Goal: Task Accomplishment & Management: Complete application form

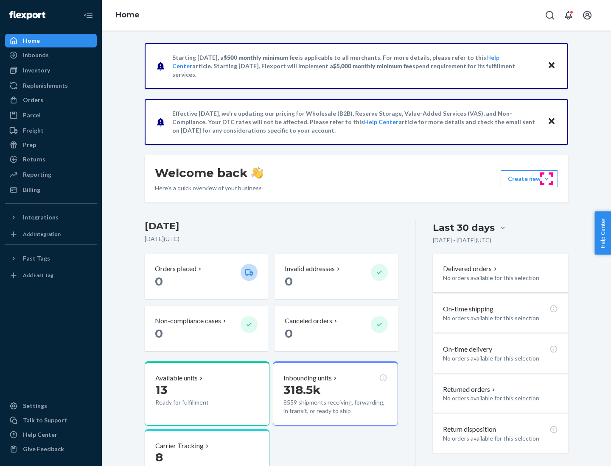
click at [546, 179] on button "Create new Create new inbound Create new order Create new product" at bounding box center [528, 178] width 57 height 17
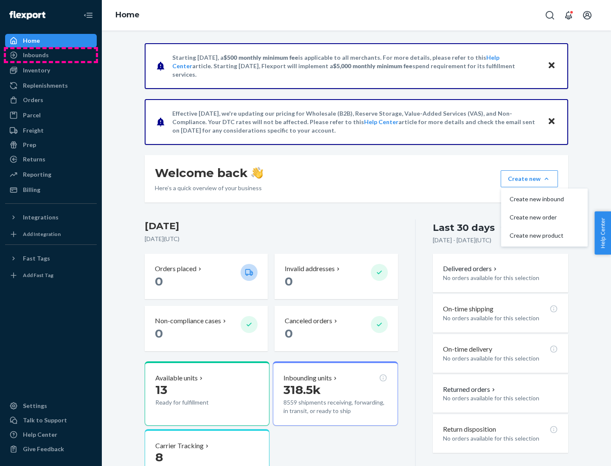
click at [51, 55] on div "Inbounds" at bounding box center [51, 55] width 90 height 12
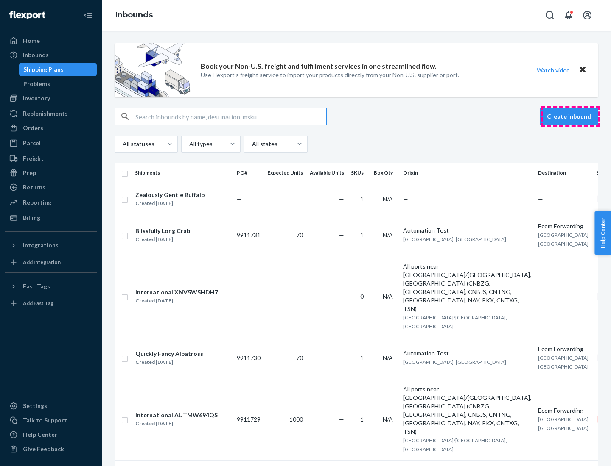
click at [570, 117] on button "Create inbound" at bounding box center [568, 116] width 59 height 17
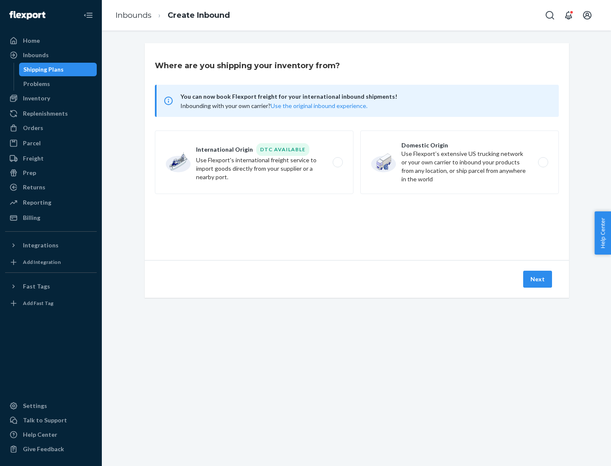
click at [459, 162] on label "Domestic Origin Use Flexport’s extensive US trucking network or your own carrie…" at bounding box center [459, 163] width 198 height 64
click at [542, 162] on input "Domestic Origin Use Flexport’s extensive US trucking network or your own carrie…" at bounding box center [545, 163] width 6 height 6
radio input "true"
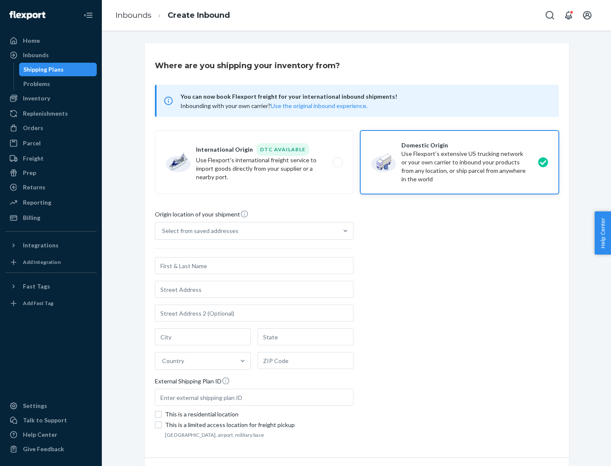
click at [246, 231] on div "Select from saved addresses" at bounding box center [246, 231] width 182 height 17
click at [163, 231] on input "Select from saved addresses" at bounding box center [162, 231] width 1 height 8
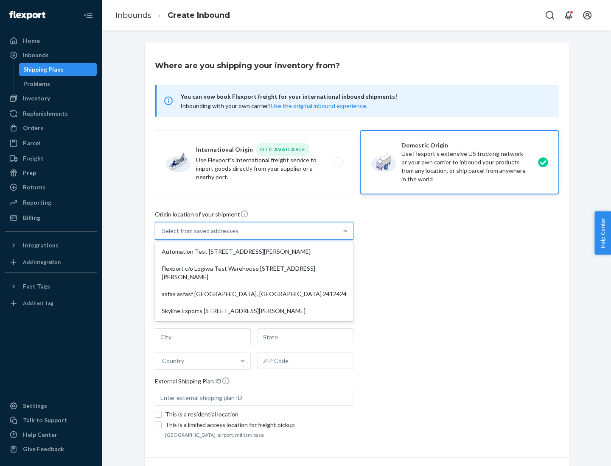
scroll to position [3, 0]
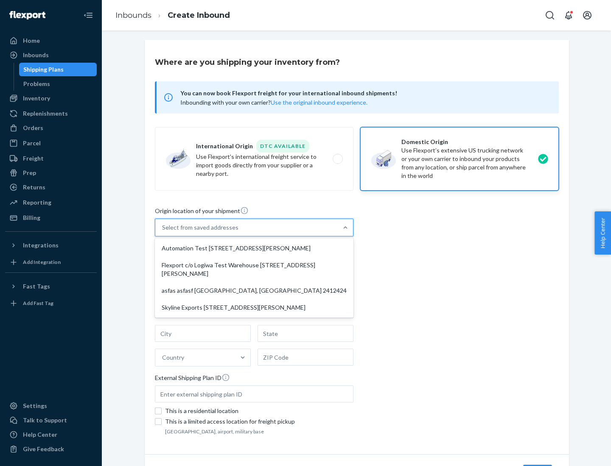
click at [254, 248] on div "Automation Test [STREET_ADDRESS][PERSON_NAME]" at bounding box center [253, 248] width 195 height 17
click at [163, 232] on input "option Automation Test [STREET_ADDRESS][PERSON_NAME] focused, 1 of 4. 4 results…" at bounding box center [162, 227] width 1 height 8
type input "Automation Test"
type input "9th Floor"
type input "[GEOGRAPHIC_DATA]"
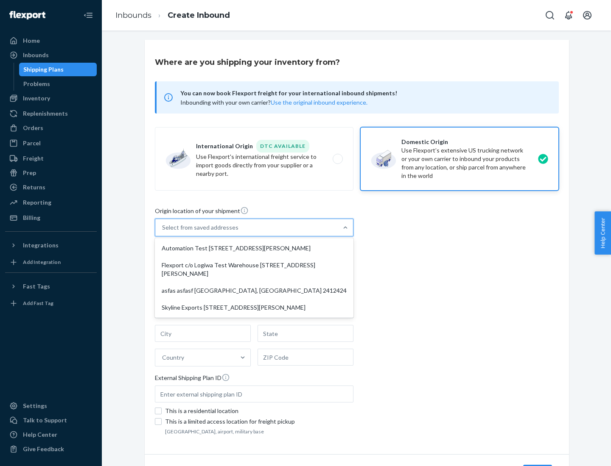
type input "CA"
type input "94104"
type input "[STREET_ADDRESS][PERSON_NAME]"
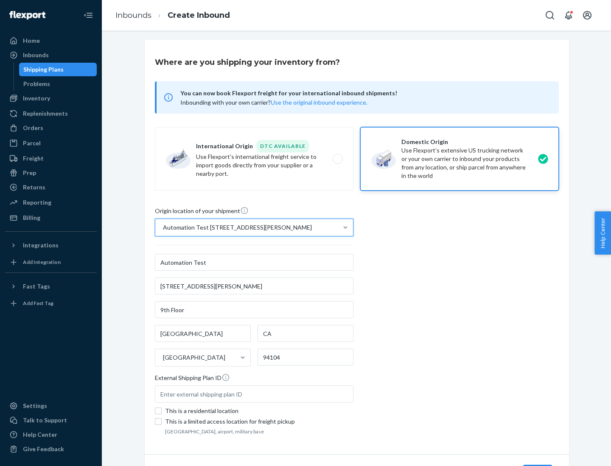
scroll to position [50, 0]
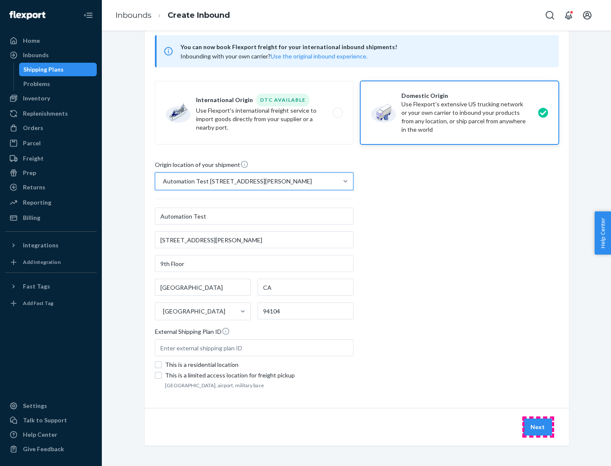
click at [538, 427] on button "Next" at bounding box center [537, 427] width 29 height 17
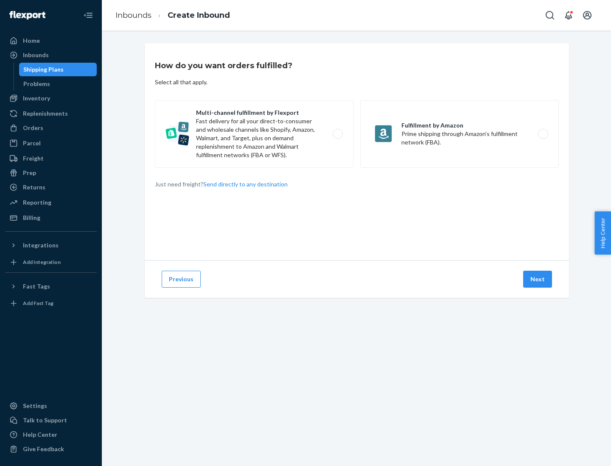
click at [254, 134] on label "Multi-channel fulfillment by Flexport Fast delivery for all your direct-to-cons…" at bounding box center [254, 134] width 198 height 68
click at [337, 134] on input "Multi-channel fulfillment by Flexport Fast delivery for all your direct-to-cons…" at bounding box center [340, 134] width 6 height 6
radio input "true"
click at [538, 279] on button "Next" at bounding box center [537, 279] width 29 height 17
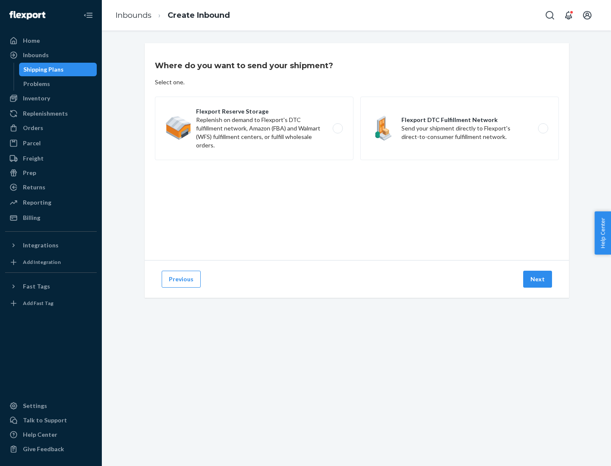
click at [459, 128] on label "Flexport DTC Fulfillment Network Send your shipment directly to Flexport's dire…" at bounding box center [459, 129] width 198 height 64
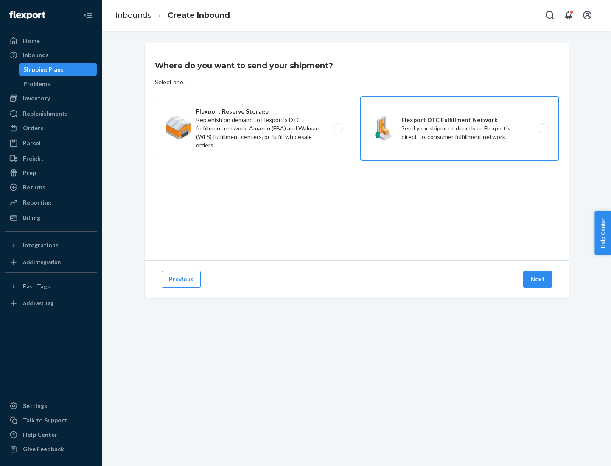
click at [542, 128] on input "Flexport DTC Fulfillment Network Send your shipment directly to Flexport's dire…" at bounding box center [545, 129] width 6 height 6
radio input "true"
click at [538, 279] on button "Next" at bounding box center [537, 279] width 29 height 17
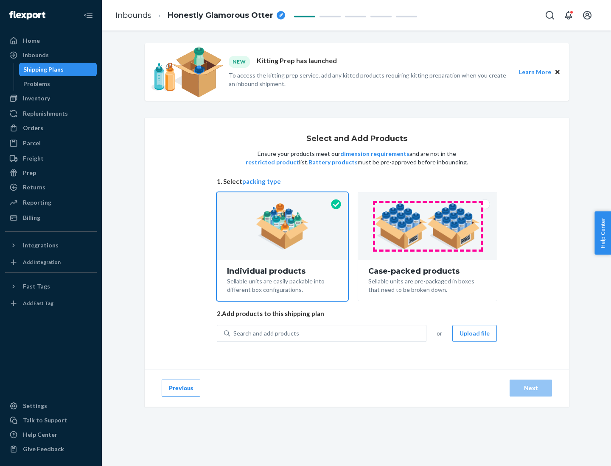
click at [427, 226] on img at bounding box center [427, 226] width 106 height 47
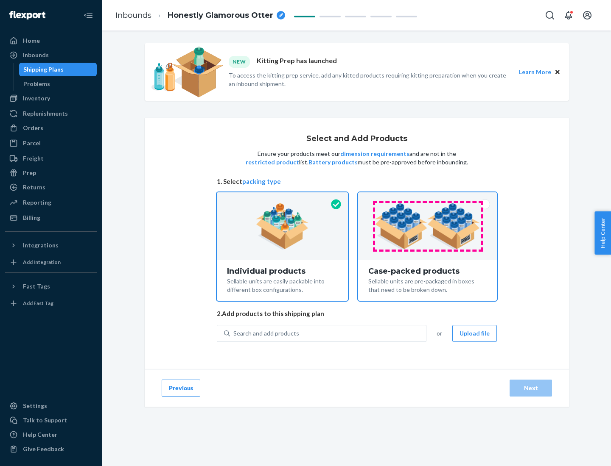
click at [427, 198] on input "Case-packed products Sellable units are pre-packaged in boxes that need to be b…" at bounding box center [427, 196] width 6 height 6
radio input "true"
radio input "false"
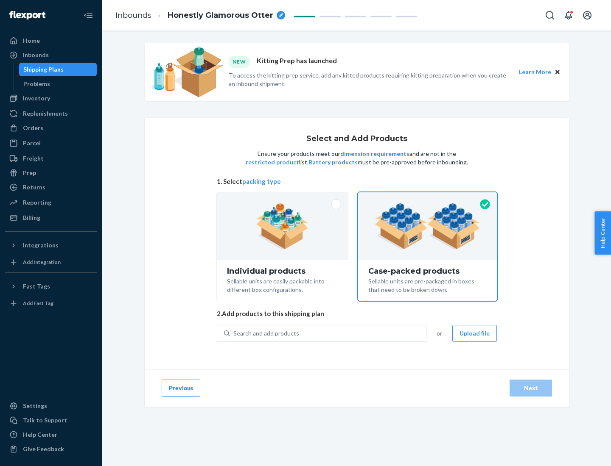
click at [328, 333] on div "Search and add products" at bounding box center [328, 333] width 196 height 15
click at [234, 333] on input "Search and add products" at bounding box center [233, 333] width 1 height 8
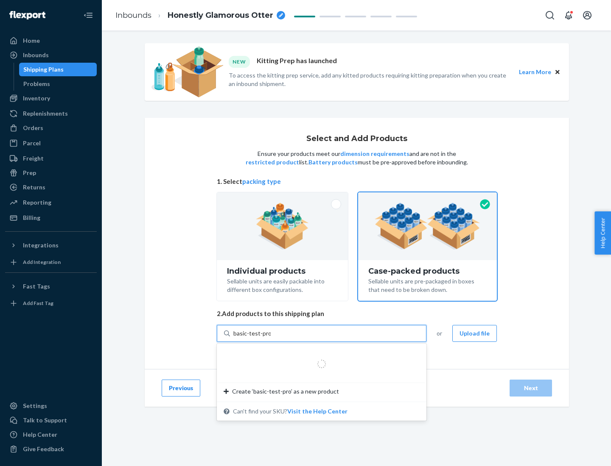
type input "basic-test-product-1"
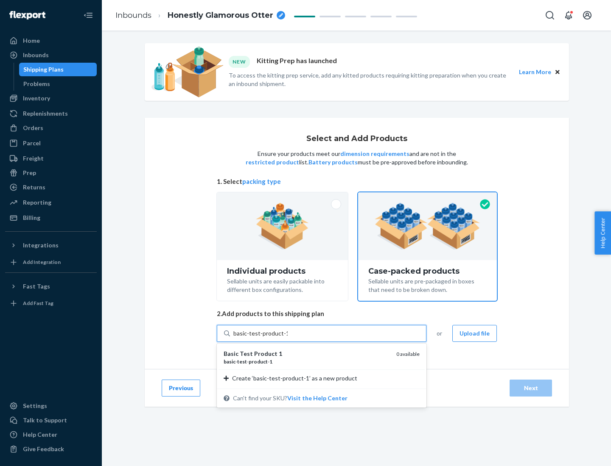
click at [307, 362] on div "basic - test - product - 1" at bounding box center [306, 361] width 166 height 7
click at [288, 338] on input "basic-test-product-1" at bounding box center [260, 333] width 54 height 8
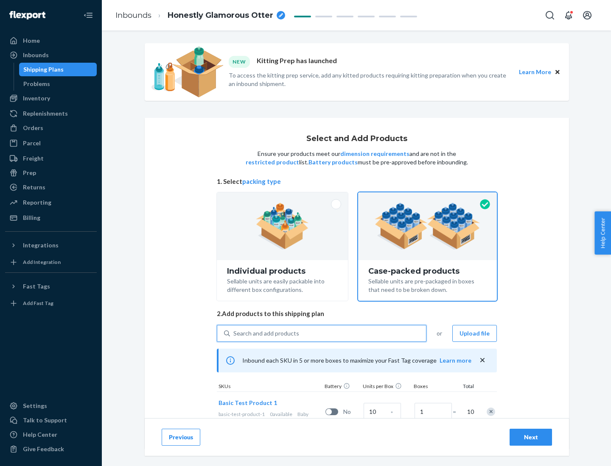
scroll to position [31, 0]
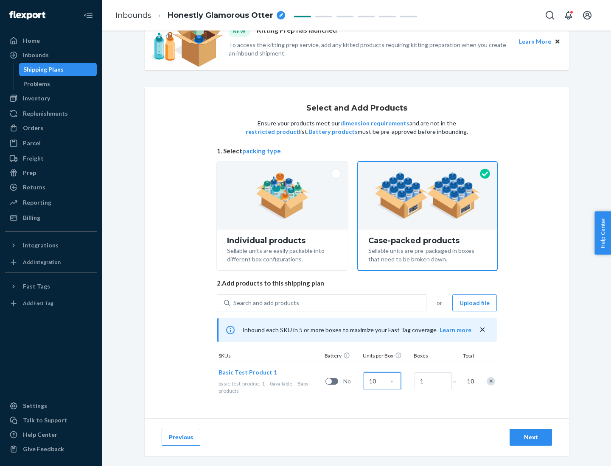
type input "10"
type input "7"
click at [530, 438] on div "Next" at bounding box center [530, 437] width 28 height 8
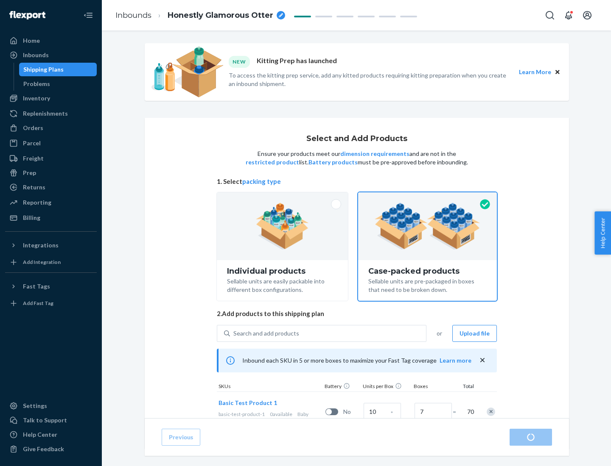
radio input "true"
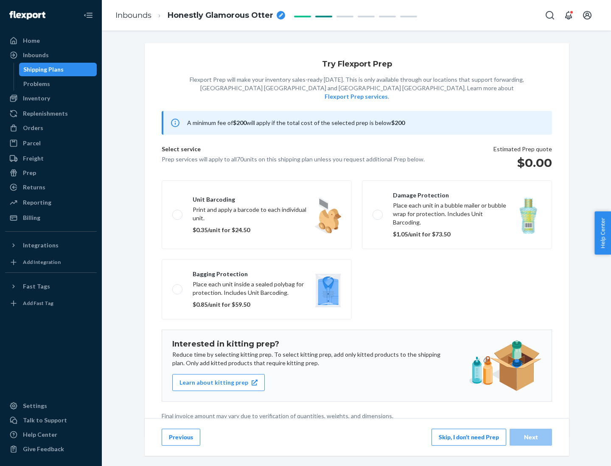
scroll to position [2, 0]
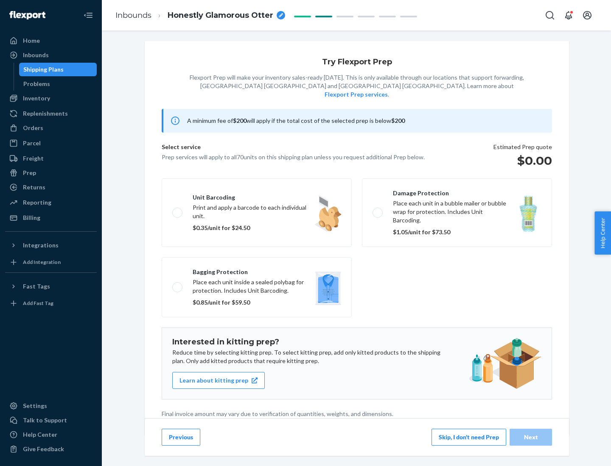
click at [469, 437] on button "Skip, I don't need Prep" at bounding box center [468, 437] width 75 height 17
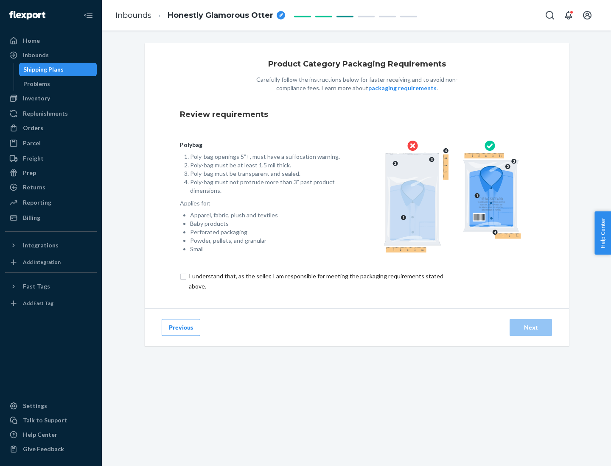
click at [315, 281] on input "checkbox" at bounding box center [321, 281] width 282 height 20
checkbox input "true"
click at [530, 327] on div "Next" at bounding box center [530, 328] width 28 height 8
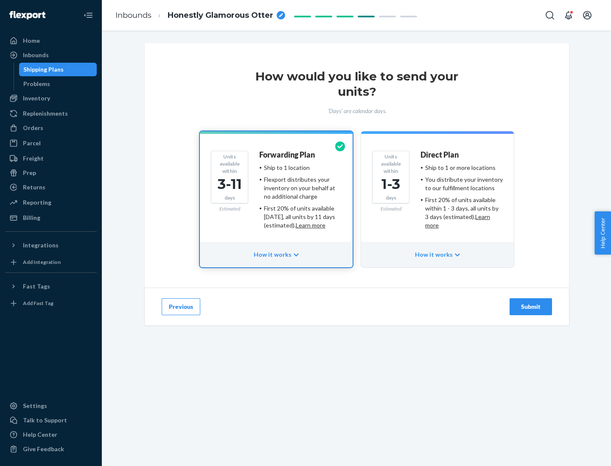
click at [437, 193] on ul "Ship to 1 or more locations You distribute your inventory to our fulfillment lo…" at bounding box center [461, 197] width 82 height 66
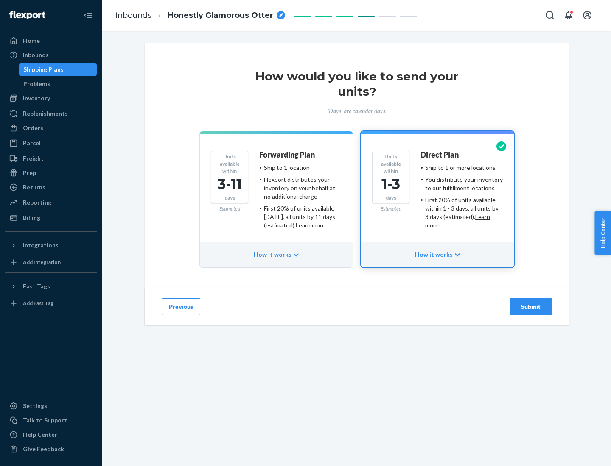
click at [530, 307] on div "Submit" at bounding box center [530, 307] width 28 height 8
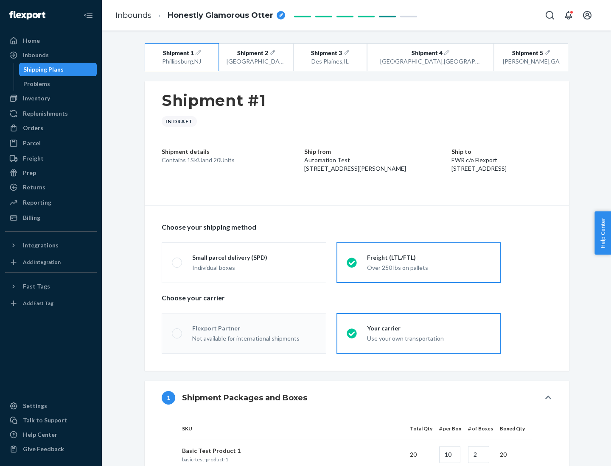
radio input "true"
radio input "false"
radio input "true"
radio input "false"
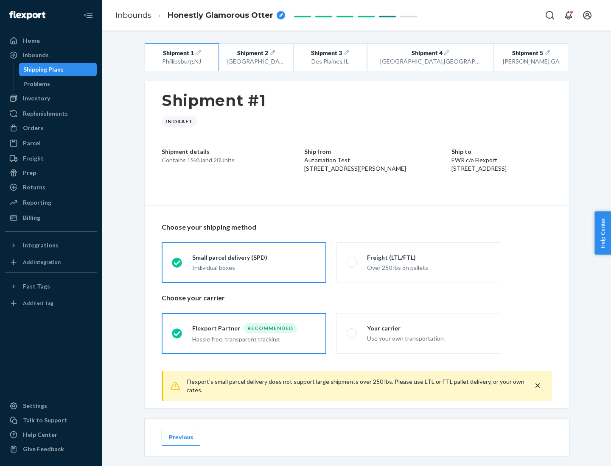
scroll to position [9, 0]
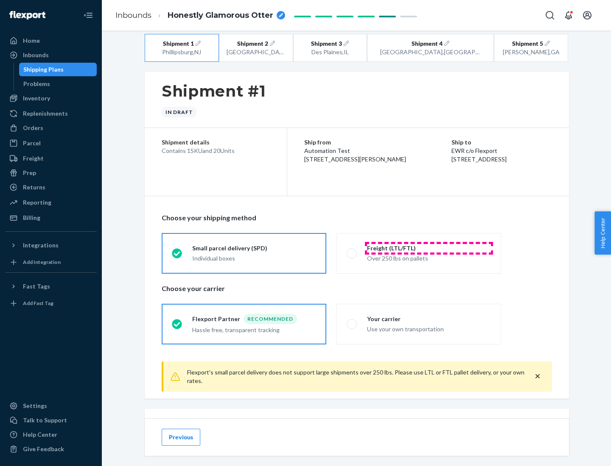
click at [429, 248] on div "Freight (LTL/FTL)" at bounding box center [429, 248] width 124 height 8
click at [352, 251] on input "Freight (LTL/FTL) Over 250 lbs on pallets" at bounding box center [349, 254] width 6 height 6
radio input "true"
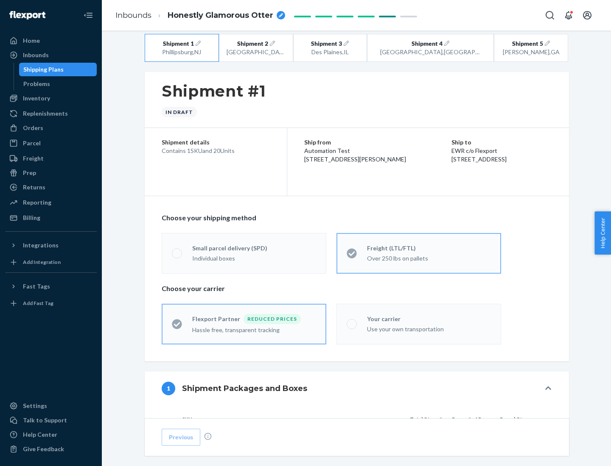
radio input "false"
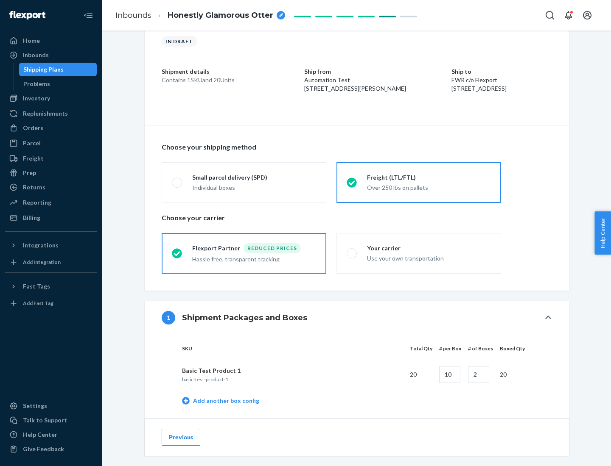
click at [429, 248] on div "Your carrier" at bounding box center [429, 248] width 124 height 8
click at [352, 251] on input "Your carrier Use your own transportation" at bounding box center [349, 254] width 6 height 6
radio input "true"
radio input "false"
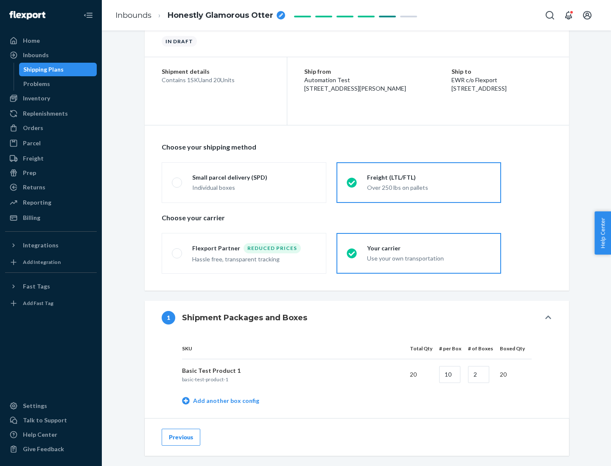
scroll to position [268, 0]
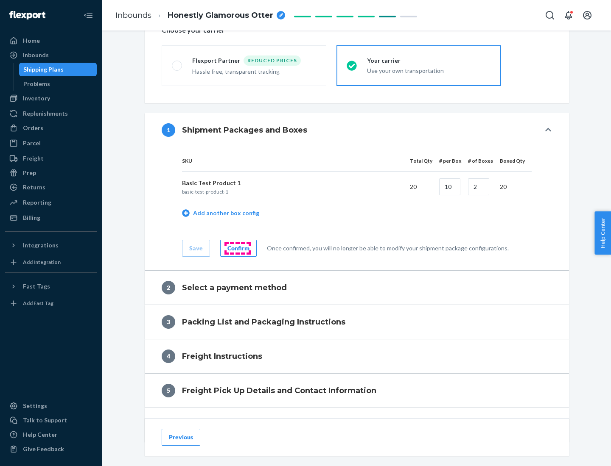
click at [237, 248] on div "Confirm" at bounding box center [238, 248] width 22 height 8
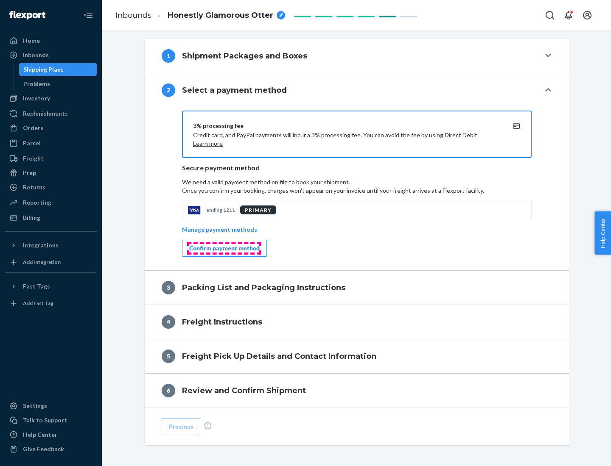
click at [223, 248] on div "Confirm payment method" at bounding box center [224, 248] width 70 height 8
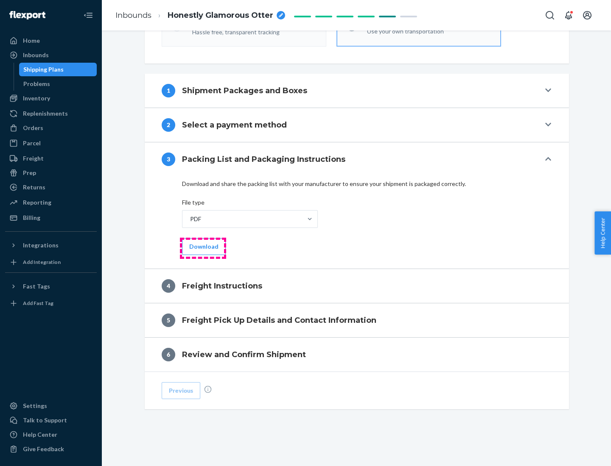
scroll to position [306, 0]
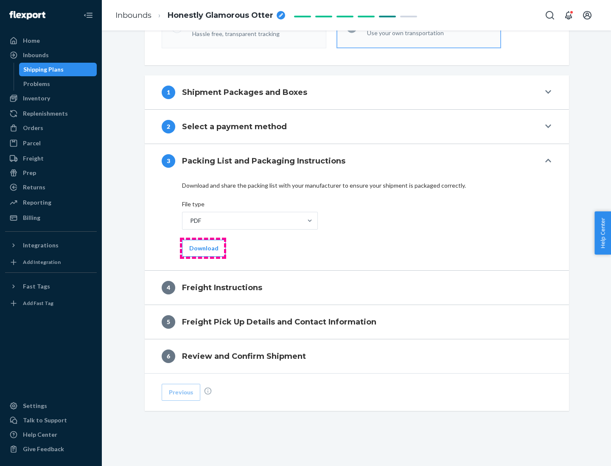
click at [203, 248] on button "Download" at bounding box center [204, 248] width 44 height 17
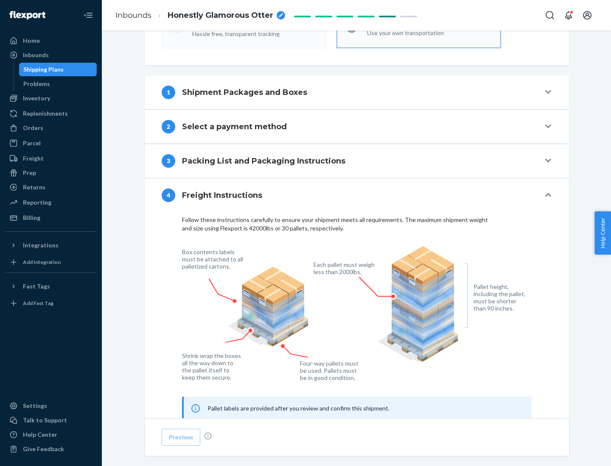
scroll to position [513, 0]
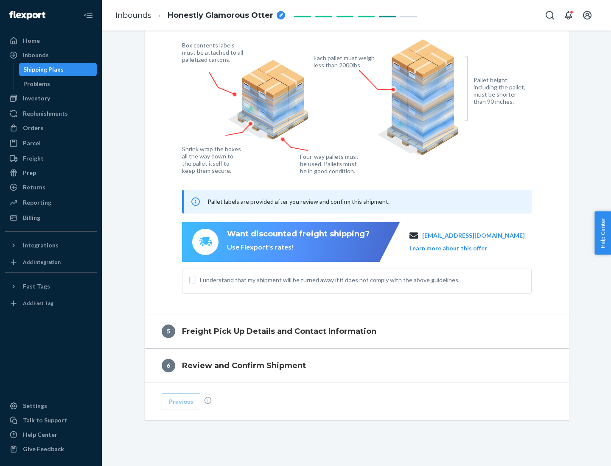
click at [458, 248] on button "Learn more about this offer" at bounding box center [448, 248] width 78 height 8
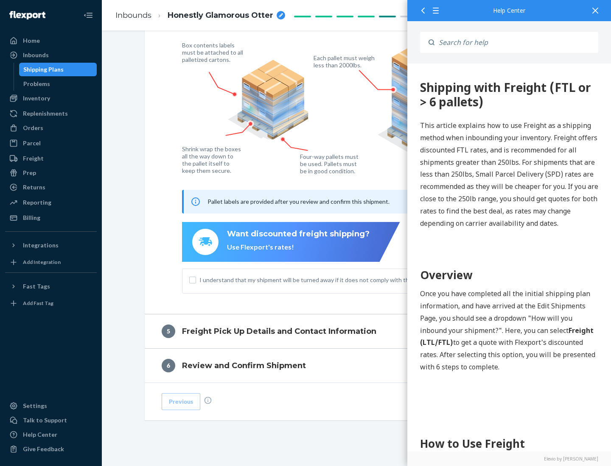
scroll to position [0, 0]
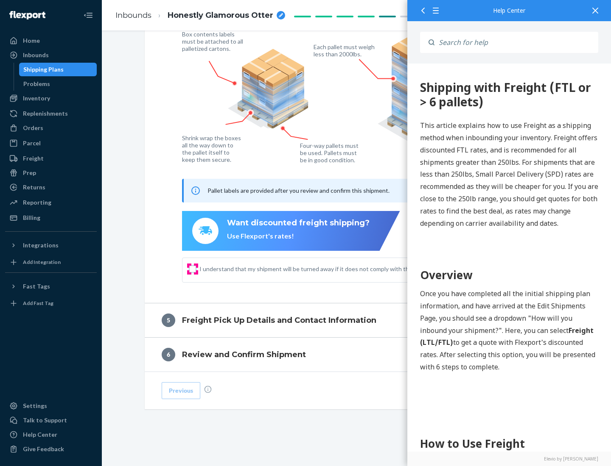
click at [193, 269] on input "I understand that my shipment will be turned away if it does not comply with th…" at bounding box center [192, 269] width 7 height 7
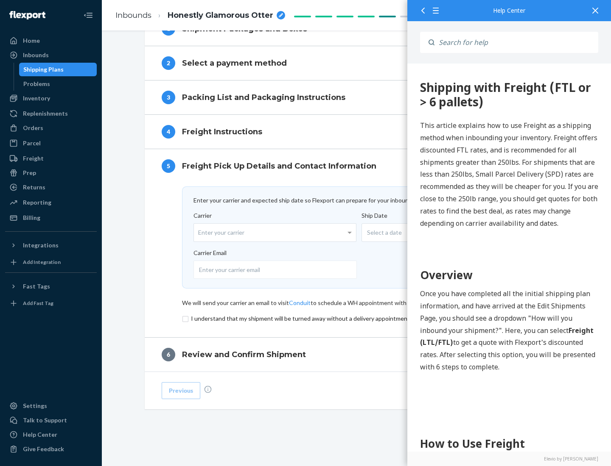
scroll to position [369, 0]
click at [357, 318] on input "checkbox" at bounding box center [356, 319] width 349 height 10
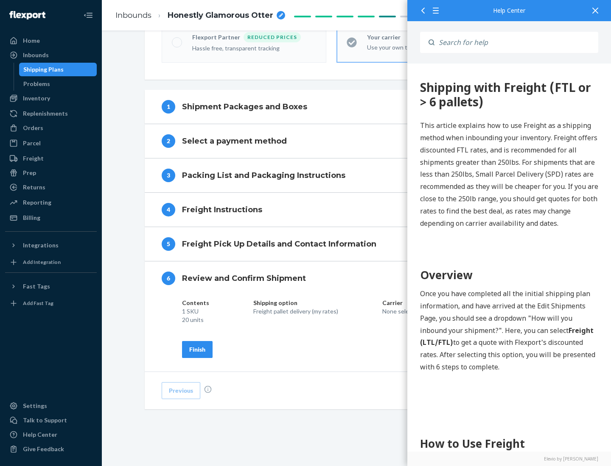
scroll to position [291, 0]
click at [197, 349] on div "Finish" at bounding box center [197, 350] width 16 height 8
